Goal: Task Accomplishment & Management: Complete application form

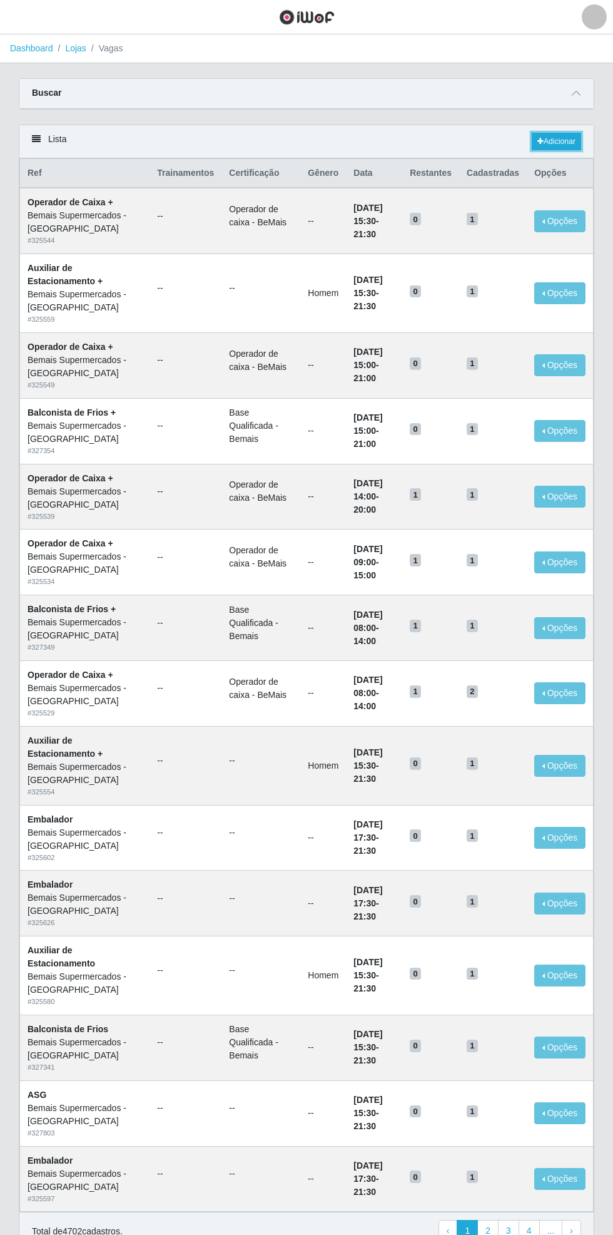
click at [561, 137] on link "Adicionar" at bounding box center [556, 142] width 49 height 18
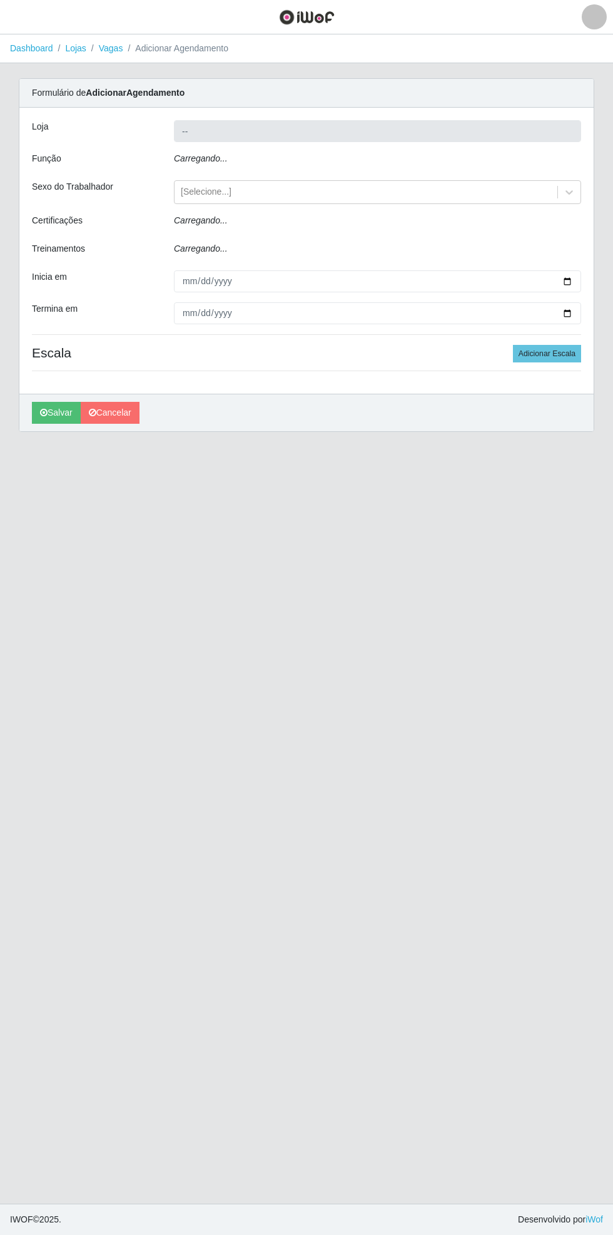
type input "Bemais Supermercados - [GEOGRAPHIC_DATA]"
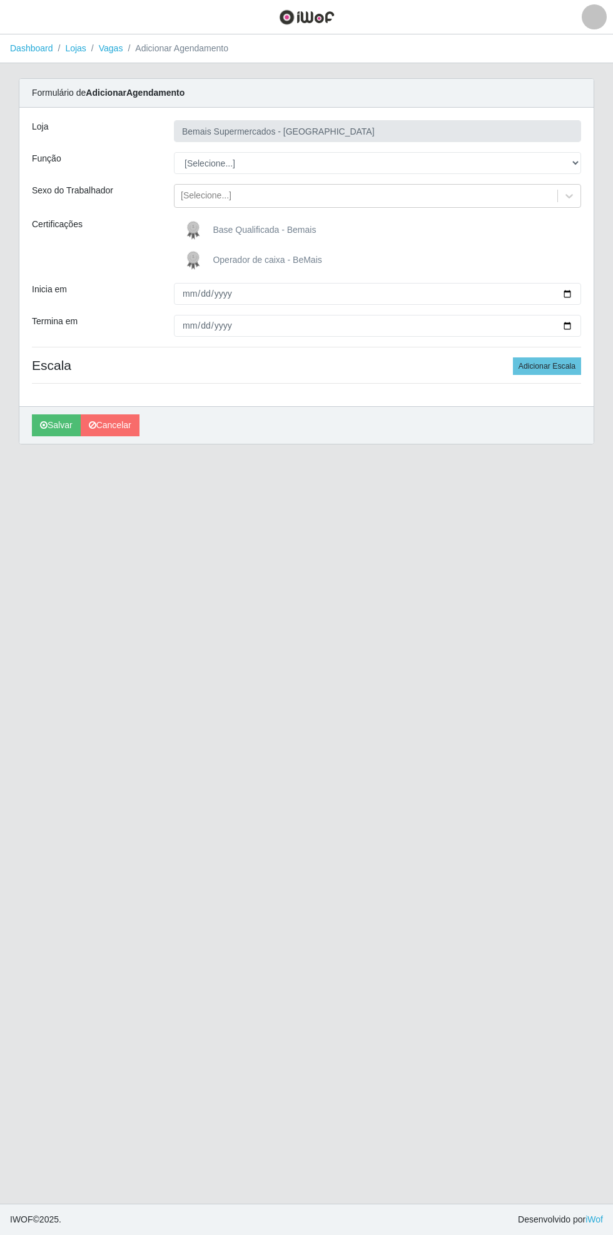
click at [600, 155] on div "Carregando... Formulário de Adicionar Agendamento Loja Bemais Supermercados - C…" at bounding box center [306, 268] width 595 height 381
click at [594, 161] on div "Formulário de Adicionar Agendamento Loja Bemais Supermercados - [GEOGRAPHIC_DAT…" at bounding box center [307, 261] width 576 height 366
click at [581, 159] on select "[Selecione...] ASG ASG + ASG ++ Auxiliar de Estacionamento Auxiliar de Estacion…" at bounding box center [377, 163] width 407 height 22
select select "70"
click at [174, 152] on select "[Selecione...] ASG ASG + ASG ++ Auxiliar de Estacionamento Auxiliar de Estacion…" at bounding box center [377, 163] width 407 height 22
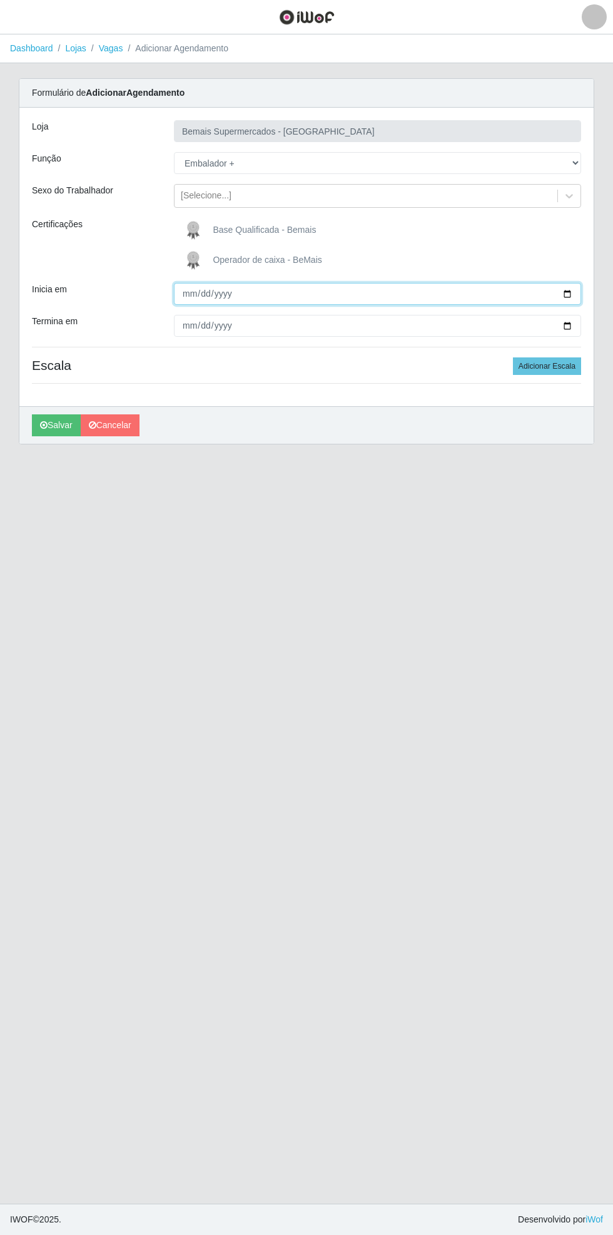
click at [573, 285] on input "Inicia em" at bounding box center [377, 294] width 407 height 22
type input "[DATE]"
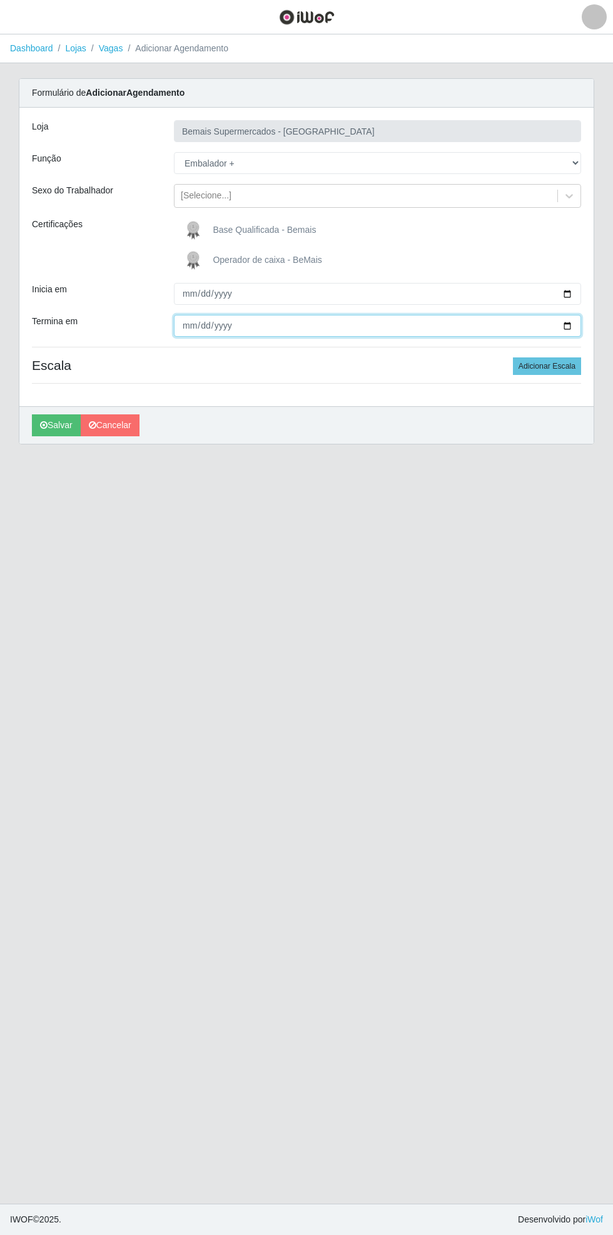
click at [579, 325] on input "Termina em" at bounding box center [377, 326] width 407 height 22
type input "[DATE]"
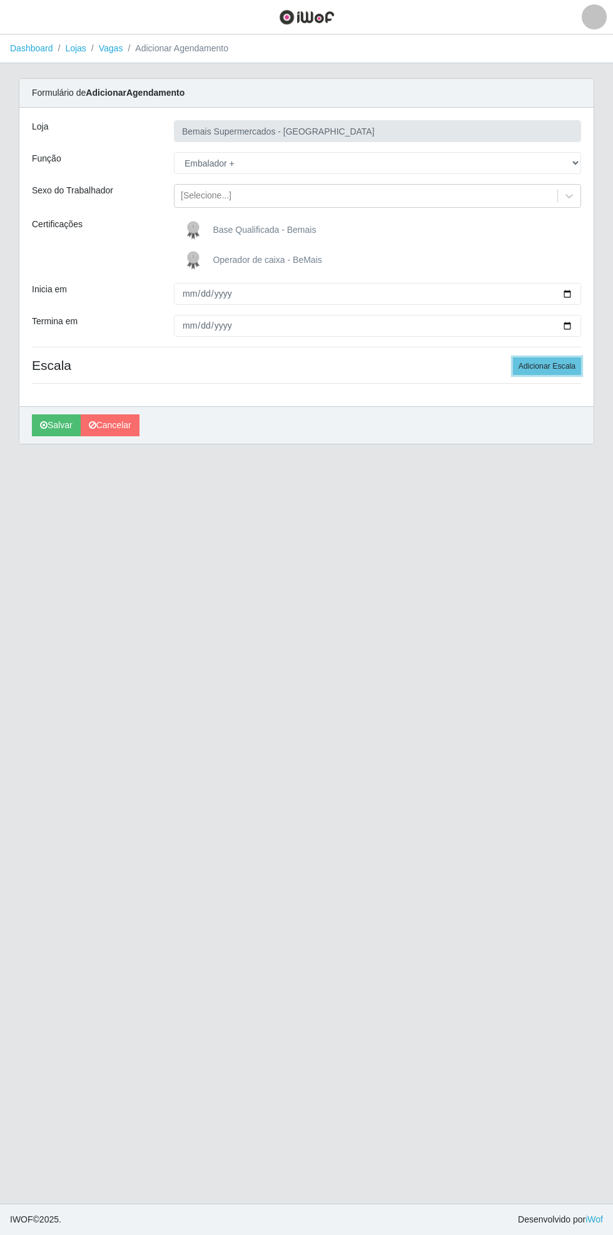
click at [570, 362] on button "Adicionar Escala" at bounding box center [547, 366] width 68 height 18
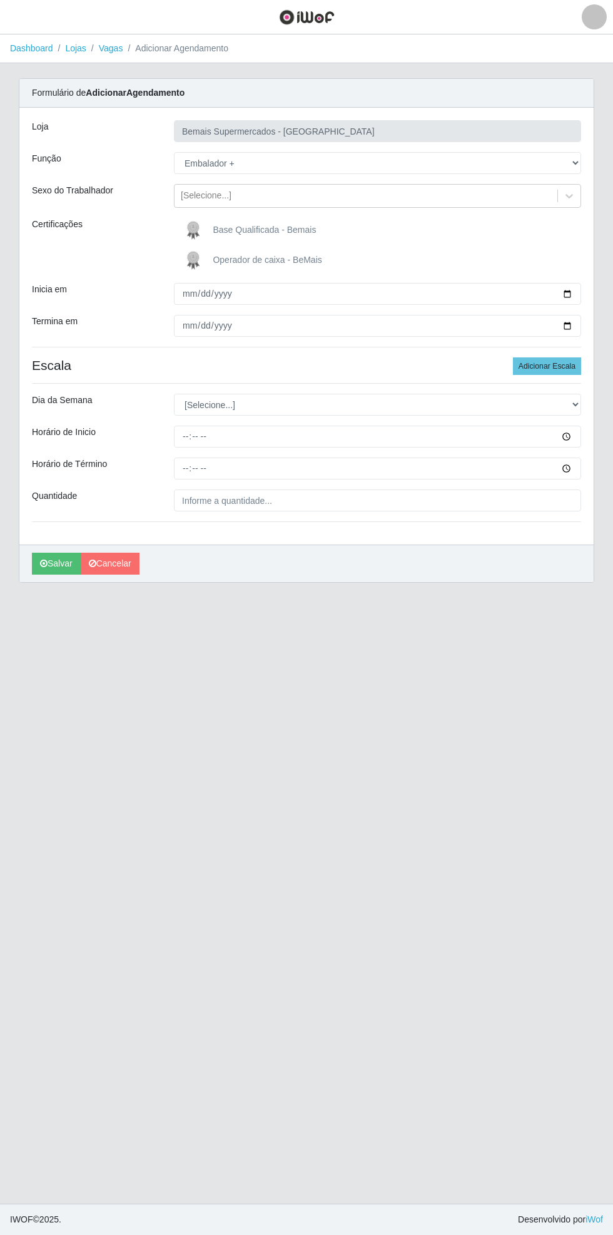
click at [596, 397] on div "Carregando... Formulário de Adicionar Agendamento Loja Bemais Supermercados - C…" at bounding box center [306, 337] width 595 height 519
click at [575, 401] on select "[Selecione...] Segunda Terça Quarta Quinta Sexta Sábado Domingo" at bounding box center [377, 405] width 407 height 22
select select "6"
click at [174, 394] on select "[Selecione...] Segunda Terça Quarta Quinta Sexta Sábado Domingo" at bounding box center [377, 405] width 407 height 22
click at [578, 434] on input "Horário de Inicio" at bounding box center [377, 437] width 407 height 22
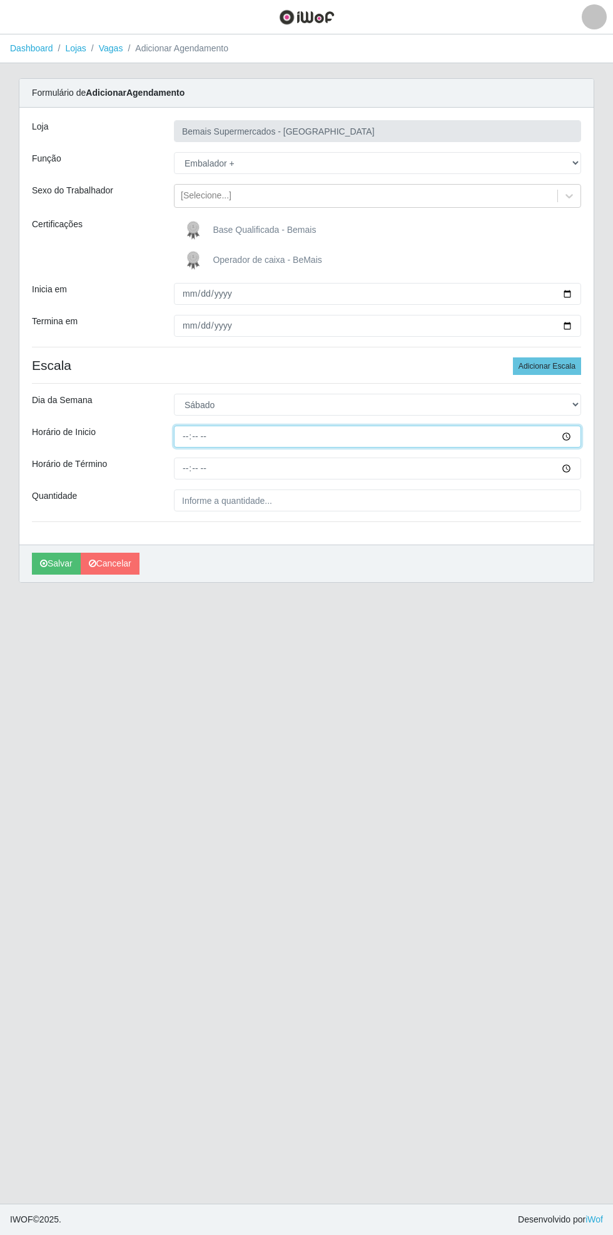
type input "08:00"
click at [577, 464] on input "Horário de Término" at bounding box center [377, 469] width 407 height 22
type input "13:00"
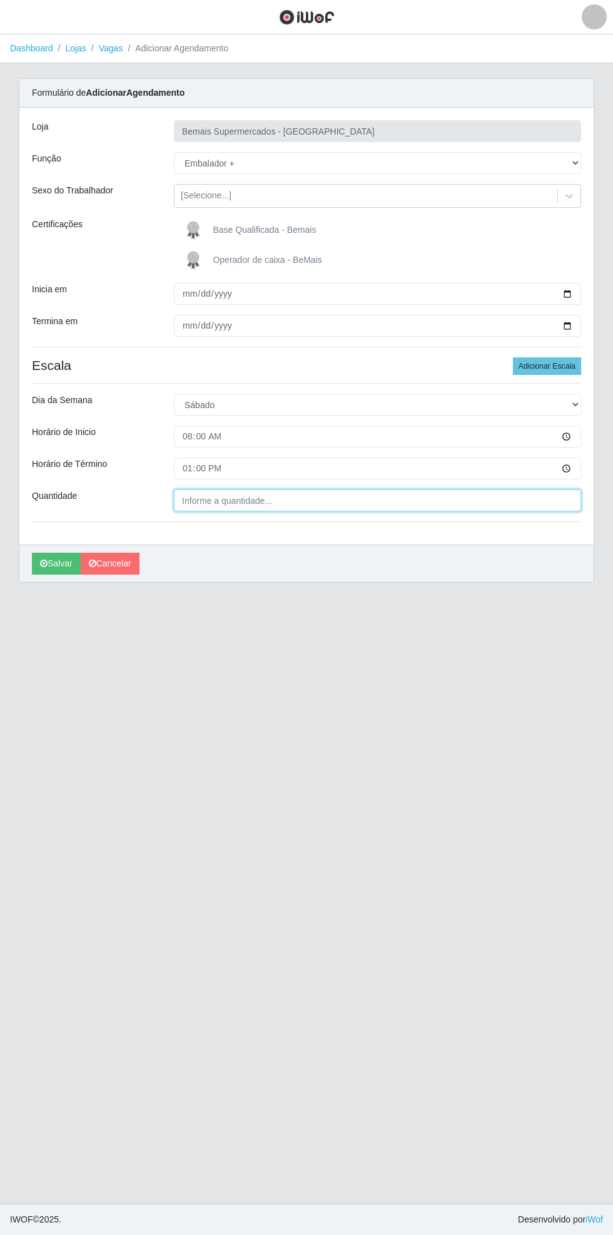
click at [268, 501] on input "Quantidade" at bounding box center [377, 500] width 407 height 22
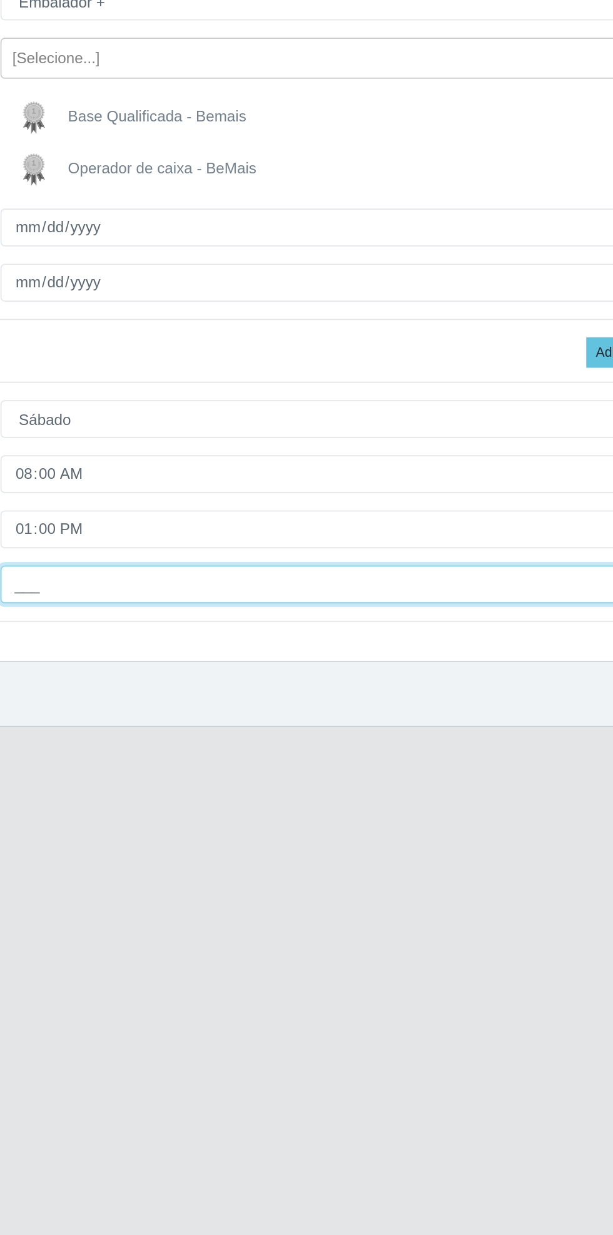
type input "1__"
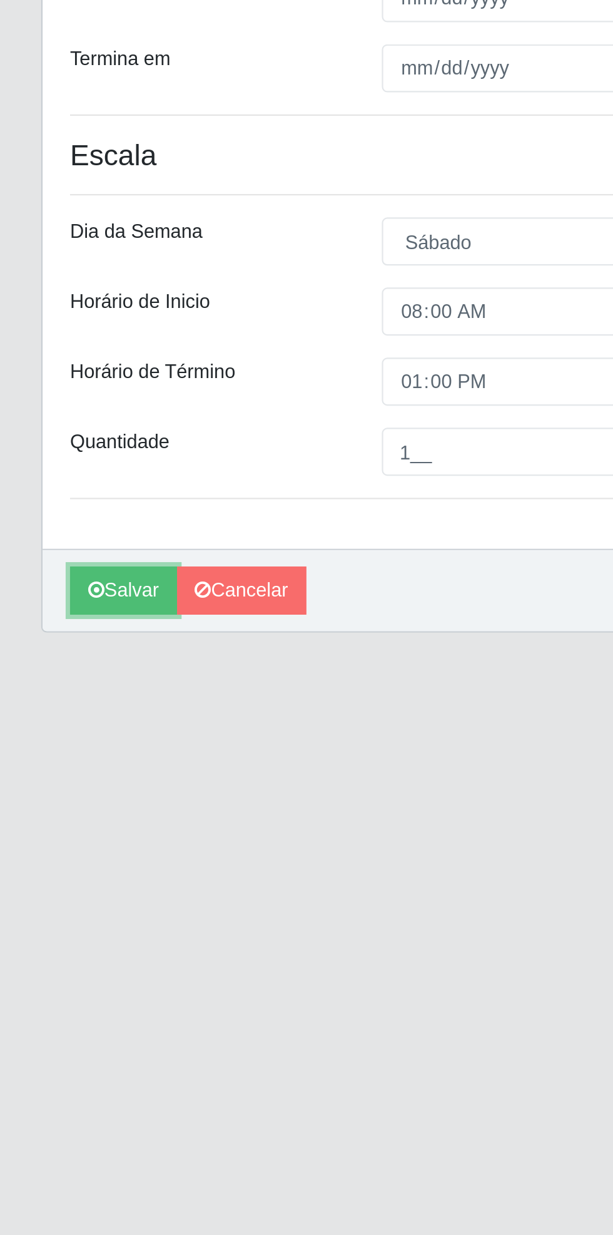
click at [46, 565] on icon "submit" at bounding box center [44, 563] width 8 height 9
